Goal: Information Seeking & Learning: Learn about a topic

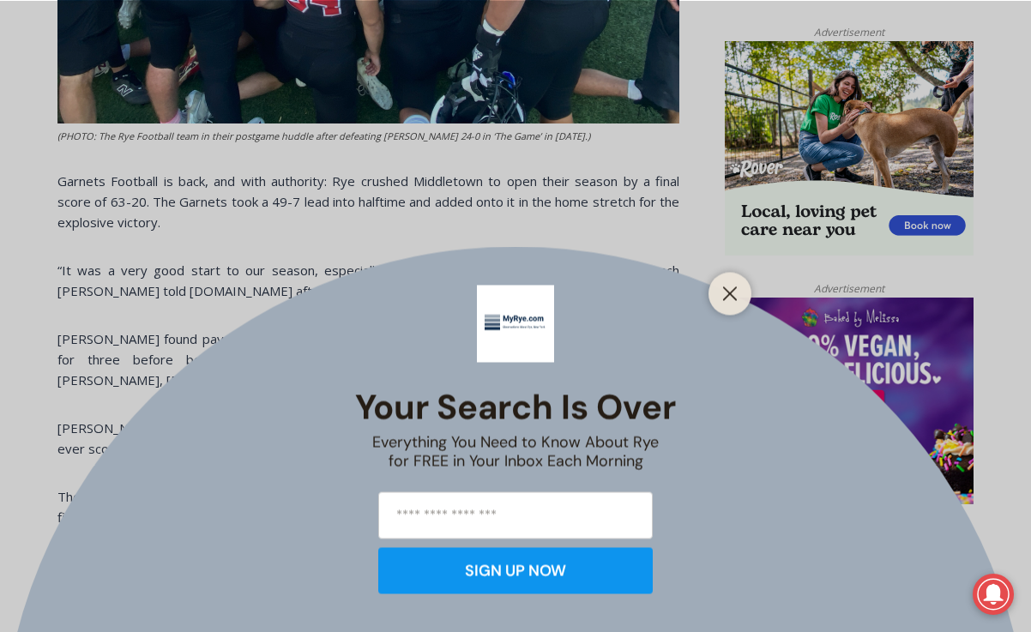
scroll to position [1105, 0]
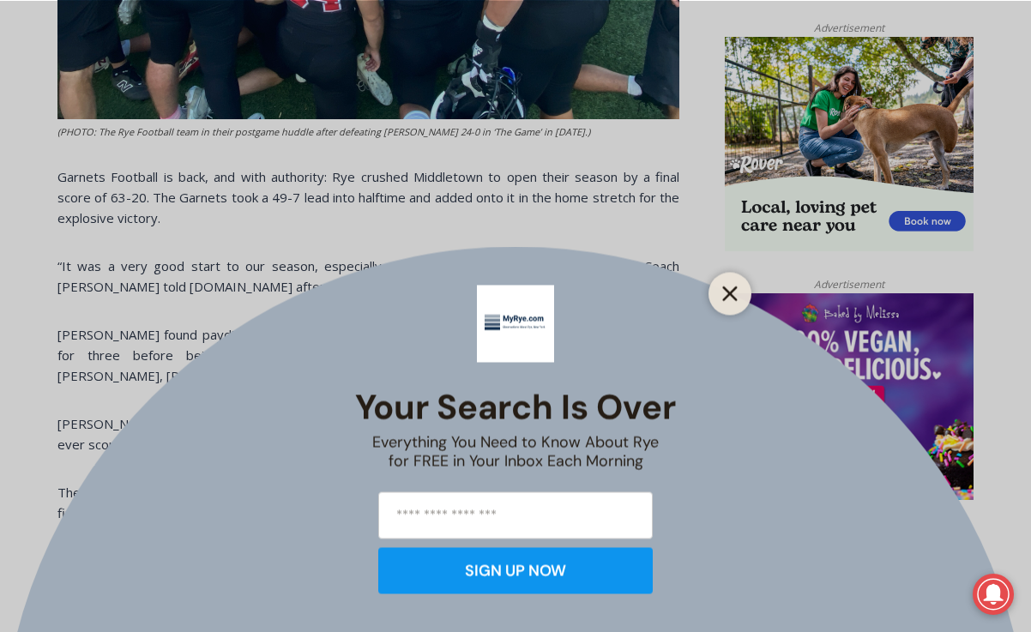
click at [728, 298] on icon "Close" at bounding box center [729, 293] width 15 height 15
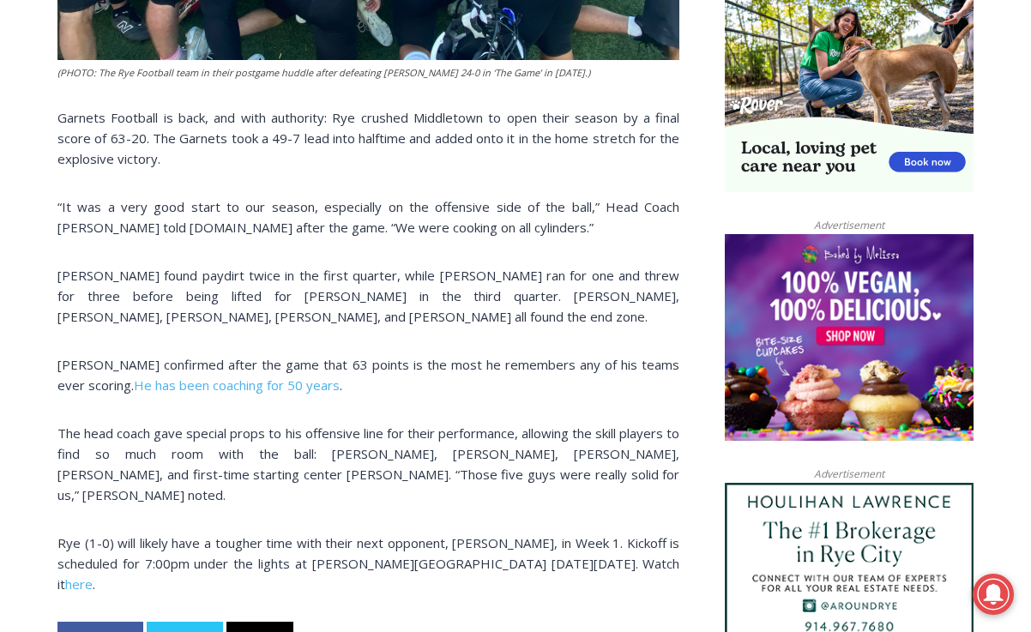
scroll to position [1174, 0]
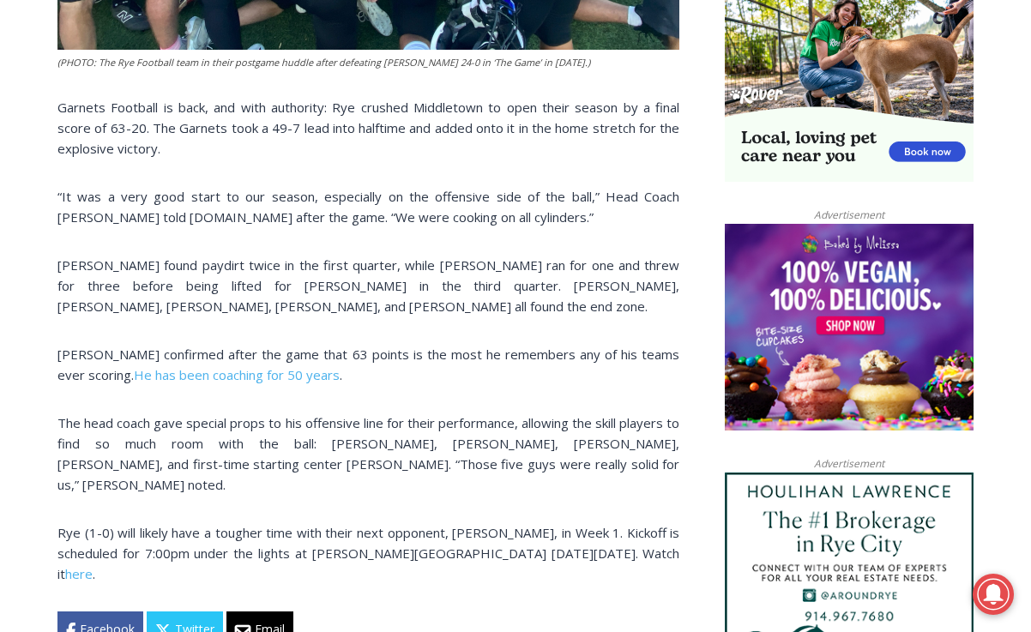
drag, startPoint x: 501, startPoint y: 306, endPoint x: 58, endPoint y: 269, distance: 444.3
click at [58, 269] on p "[PERSON_NAME] found paydirt twice in the first quarter, while [PERSON_NAME] ran…" at bounding box center [368, 286] width 622 height 62
copy p "[PERSON_NAME] found paydirt twice in the first quarter, while [PERSON_NAME] ran…"
click at [411, 304] on p "[PERSON_NAME] found paydirt twice in the first quarter, while [PERSON_NAME] ran…" at bounding box center [368, 286] width 622 height 62
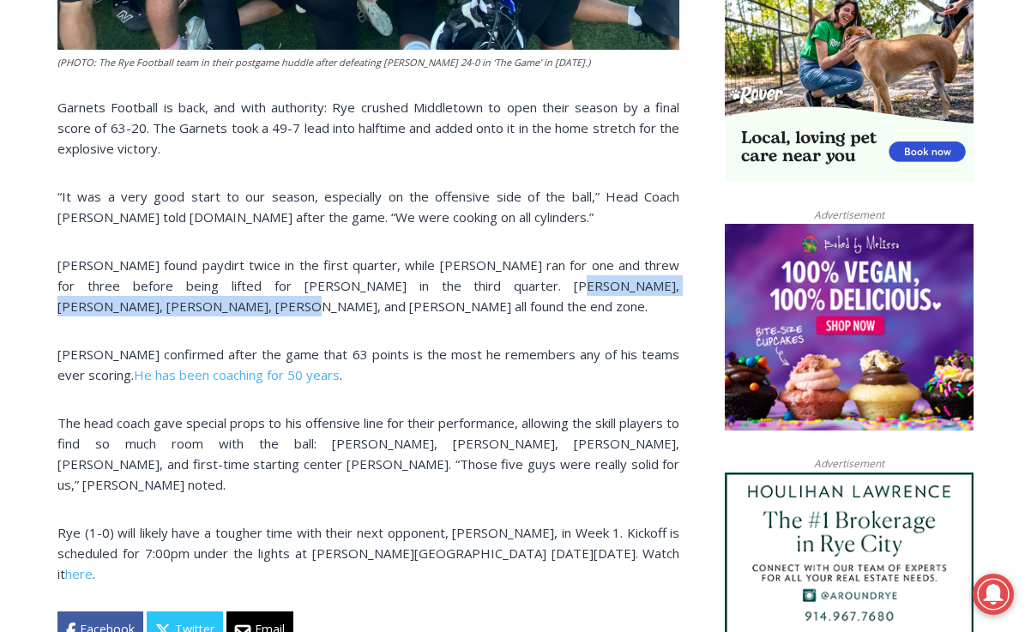
drag, startPoint x: 454, startPoint y: 287, endPoint x: 149, endPoint y: 303, distance: 305.0
click at [149, 303] on p "[PERSON_NAME] found paydirt twice in the first quarter, while [PERSON_NAME] ran…" at bounding box center [368, 286] width 622 height 62
copy p "[PERSON_NAME], [PERSON_NAME], [PERSON_NAME]"
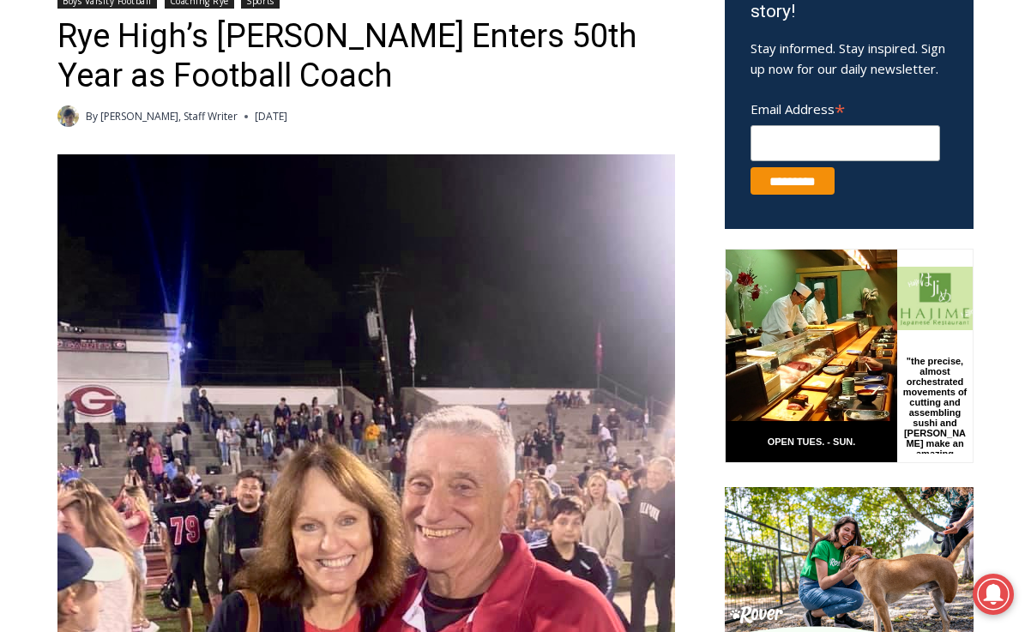
scroll to position [621, 0]
